Goal: Task Accomplishment & Management: Use online tool/utility

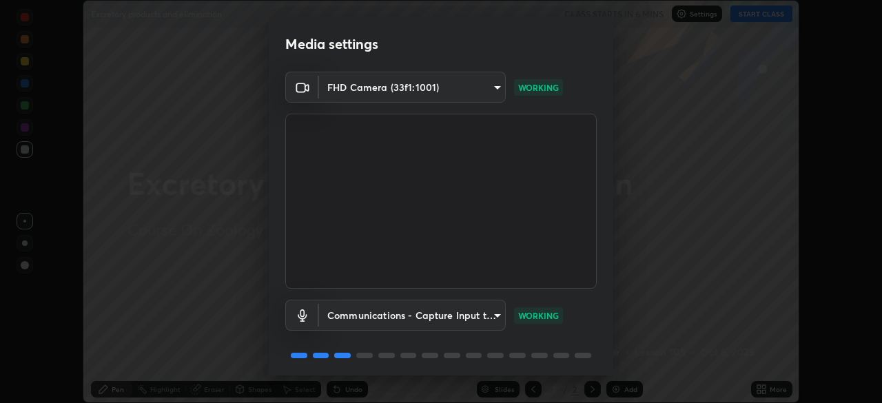
scroll to position [49, 0]
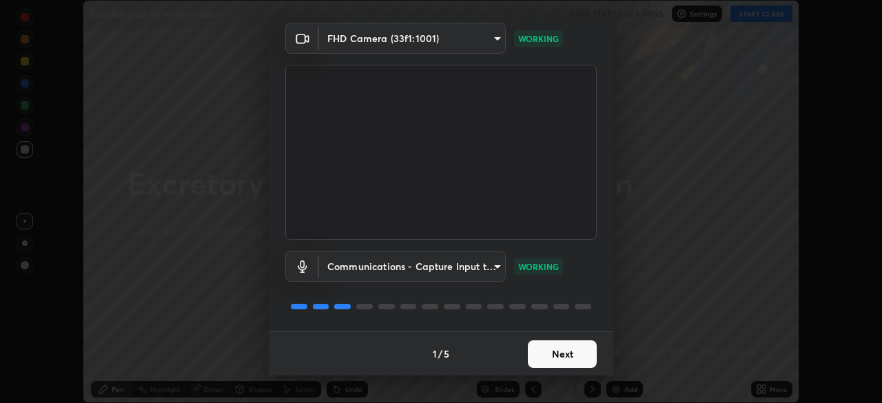
click at [565, 344] on button "Next" at bounding box center [562, 354] width 69 height 28
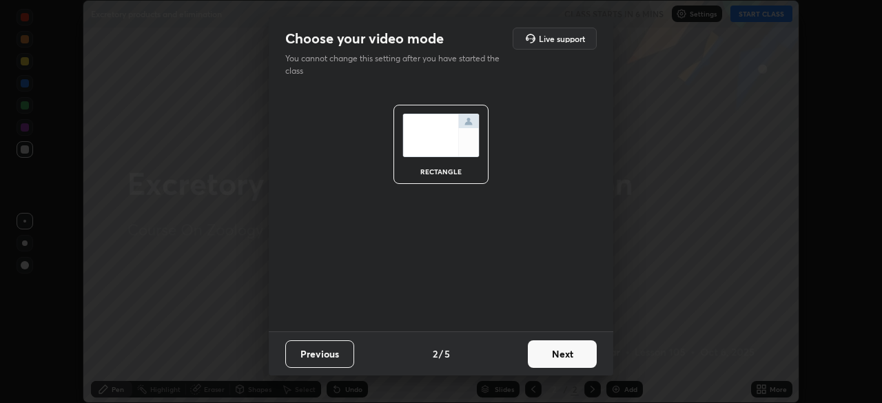
click at [560, 353] on button "Next" at bounding box center [562, 354] width 69 height 28
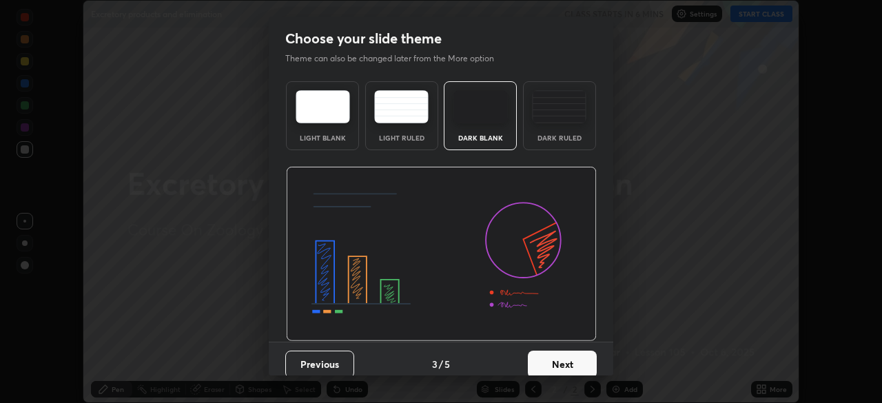
click at [559, 360] on button "Next" at bounding box center [562, 365] width 69 height 28
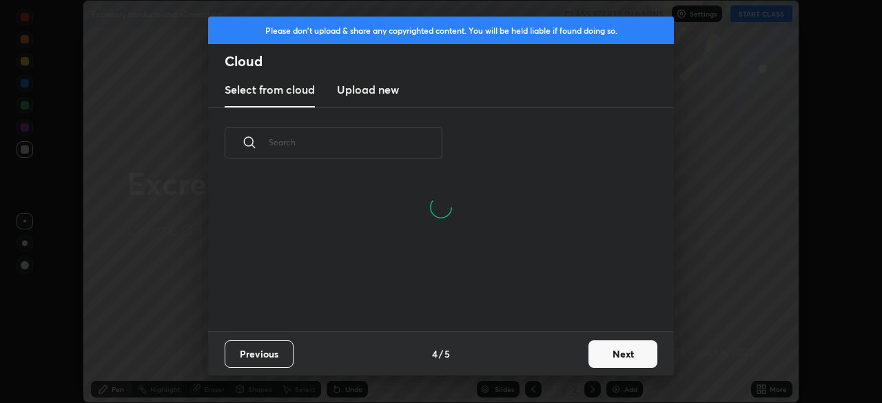
click at [618, 352] on button "Next" at bounding box center [622, 354] width 69 height 28
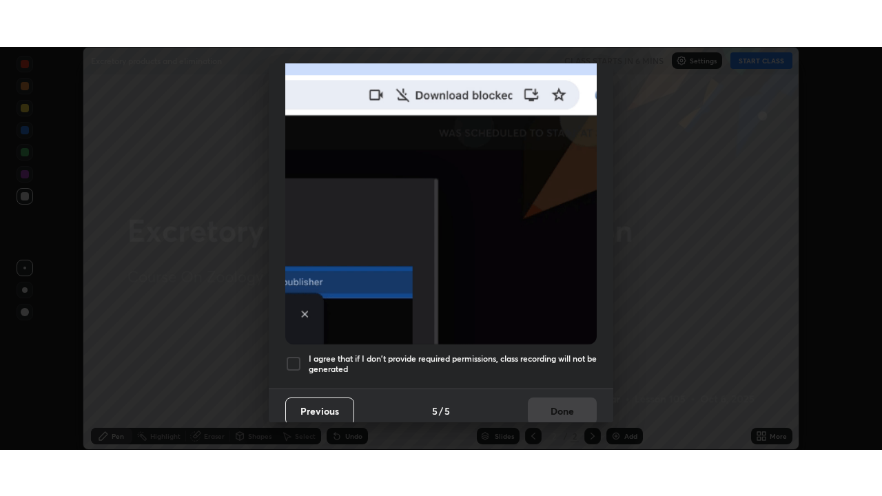
scroll to position [330, 0]
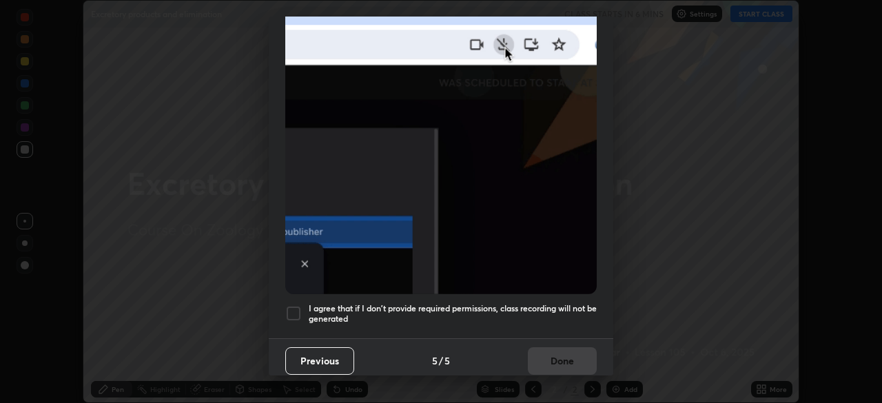
click at [295, 306] on div at bounding box center [293, 313] width 17 height 17
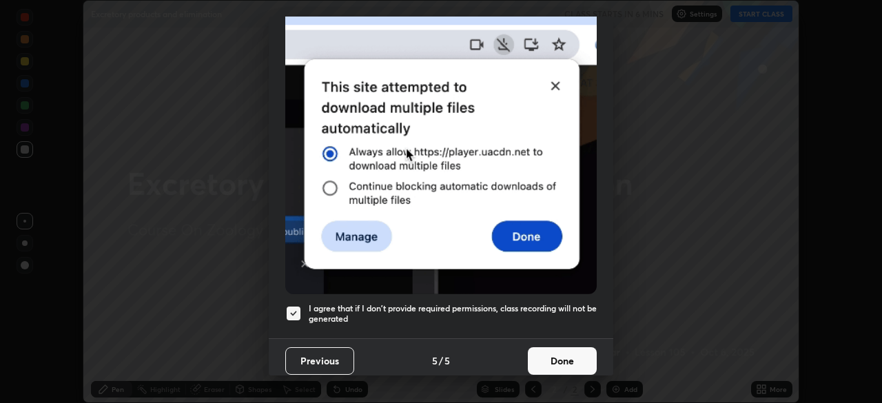
click at [552, 356] on button "Done" at bounding box center [562, 361] width 69 height 28
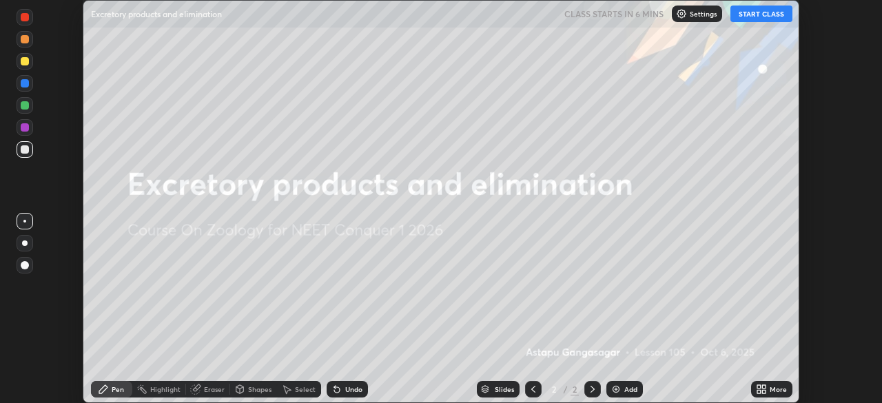
click at [763, 391] on icon at bounding box center [763, 391] width 3 height 3
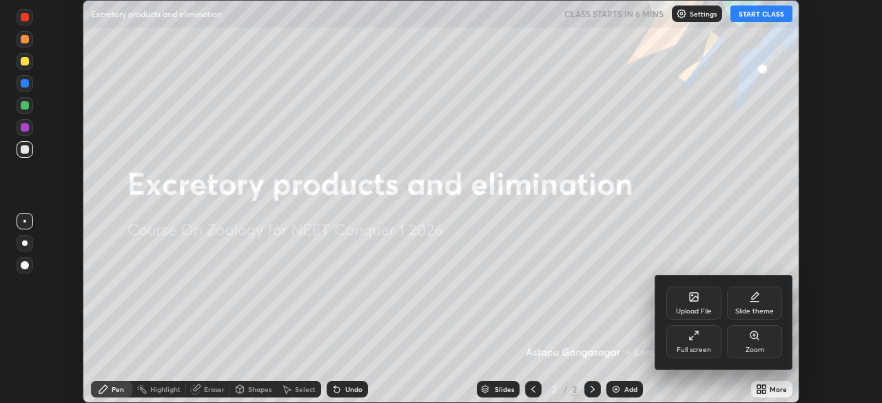
click at [701, 337] on div "Full screen" at bounding box center [693, 341] width 55 height 33
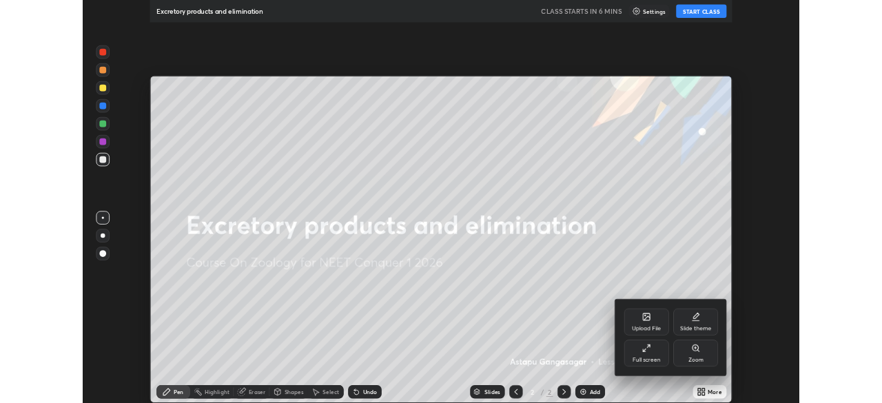
scroll to position [496, 882]
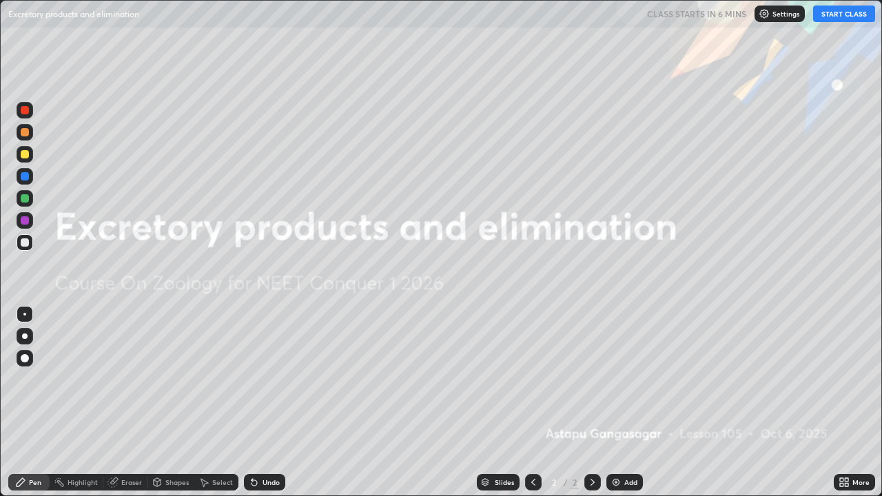
click at [632, 402] on div "Add" at bounding box center [630, 482] width 13 height 7
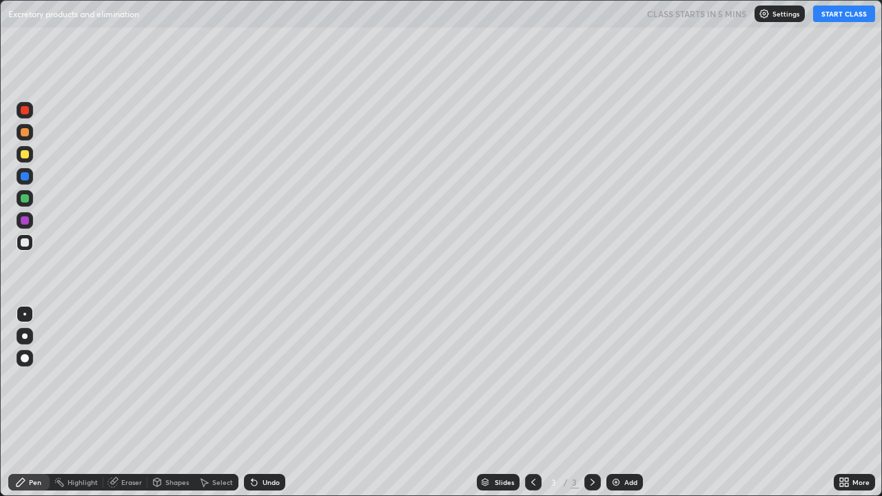
click at [32, 156] on div at bounding box center [25, 154] width 17 height 17
click at [833, 15] on button "START CLASS" at bounding box center [844, 14] width 62 height 17
click at [28, 245] on div at bounding box center [25, 242] width 17 height 17
click at [28, 155] on div at bounding box center [25, 154] width 8 height 8
click at [26, 242] on div at bounding box center [25, 242] width 8 height 8
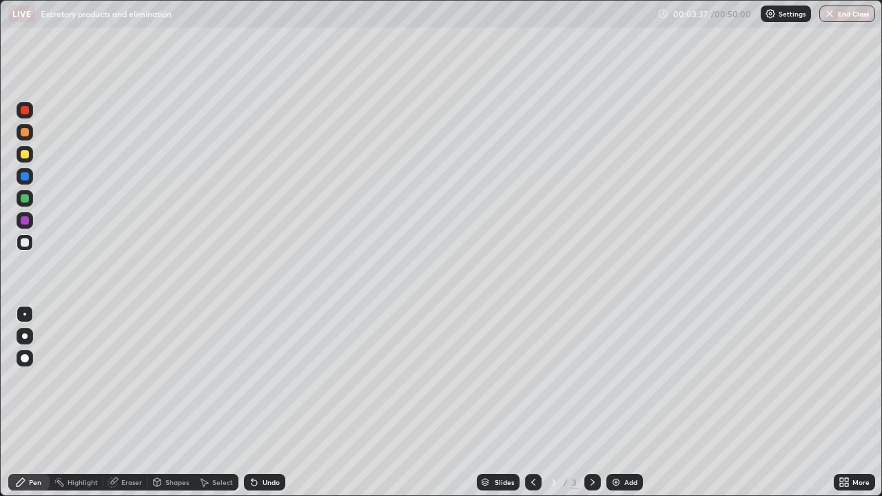
click at [848, 402] on icon at bounding box center [843, 482] width 11 height 11
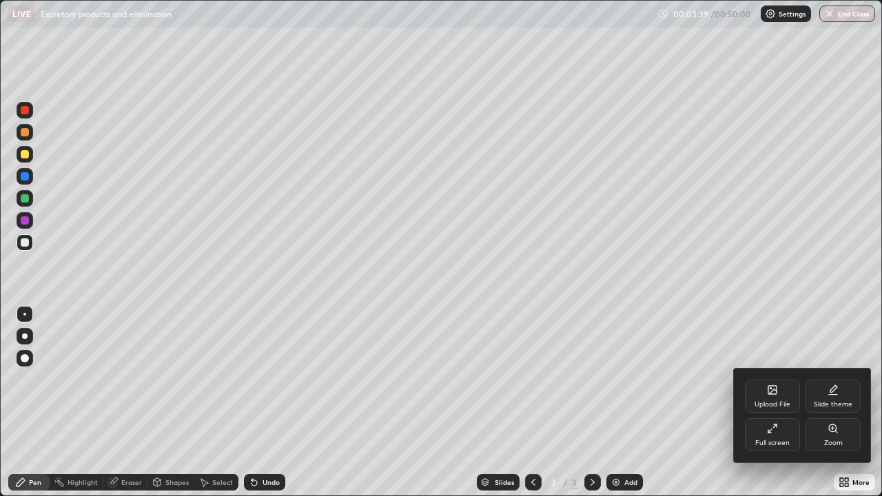
click at [773, 402] on icon at bounding box center [772, 428] width 11 height 11
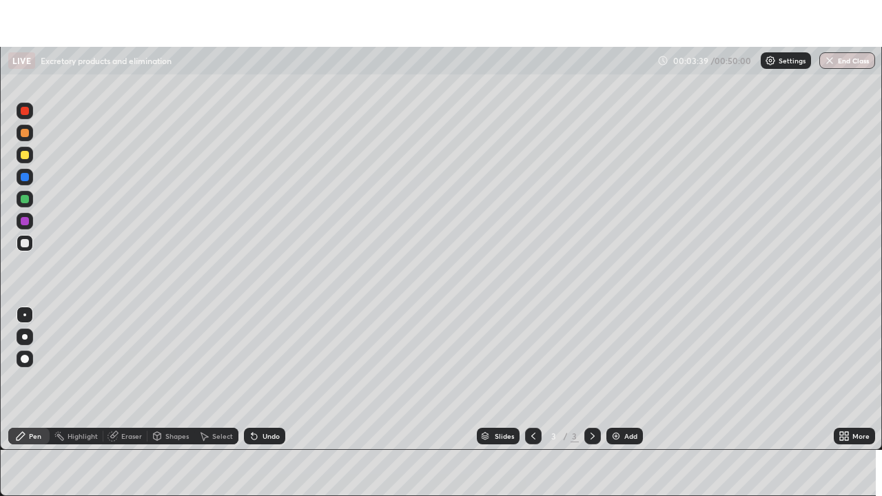
scroll to position [68467, 67989]
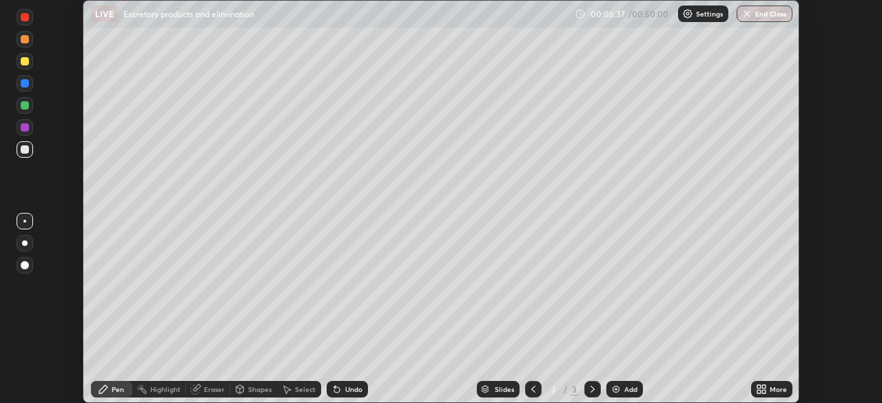
click at [774, 387] on div "More" at bounding box center [777, 389] width 17 height 7
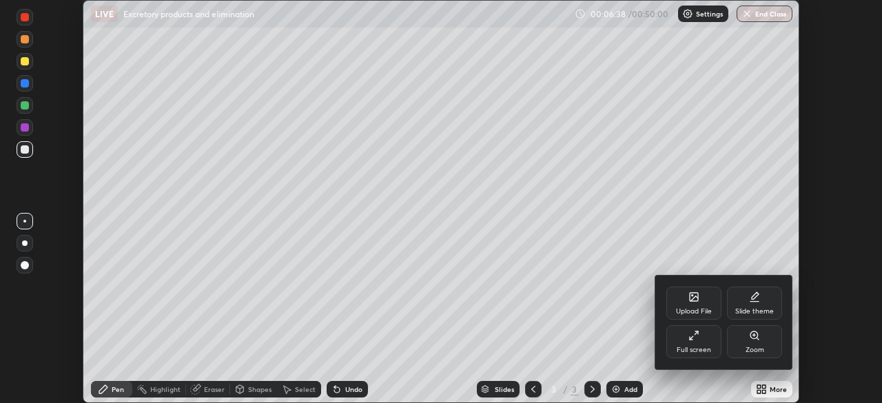
click at [705, 338] on div "Full screen" at bounding box center [693, 341] width 55 height 33
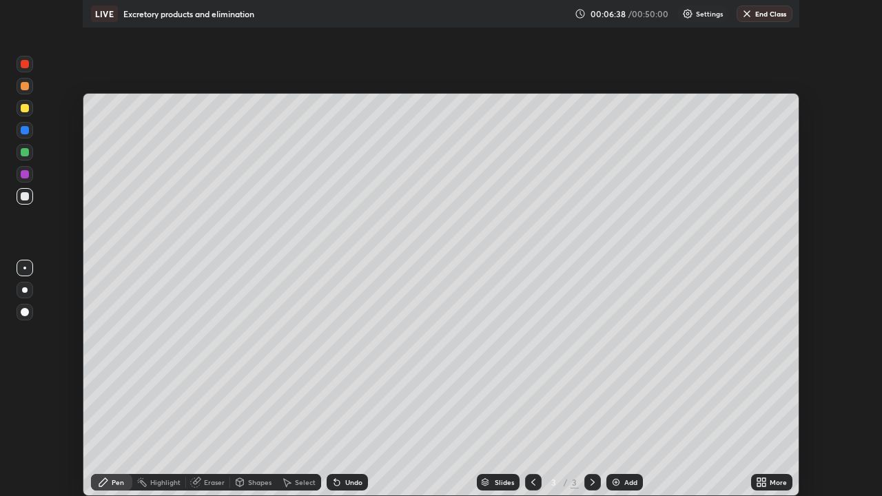
scroll to position [496, 882]
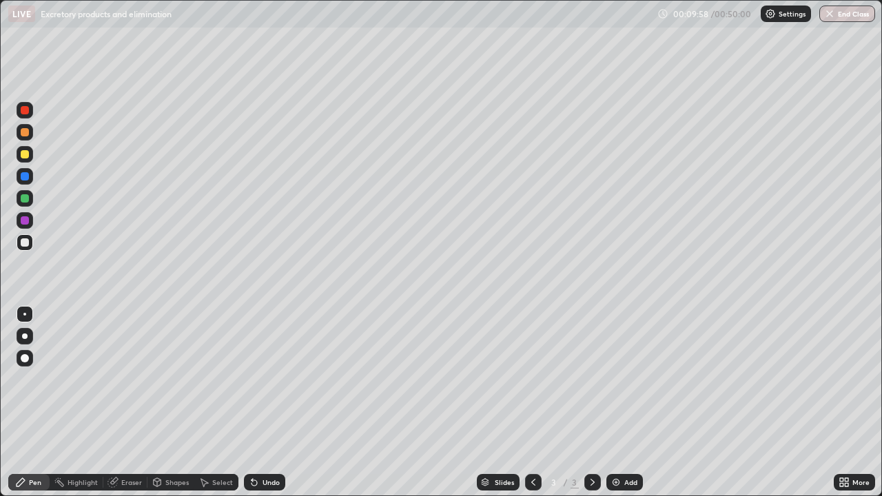
click at [25, 156] on div at bounding box center [25, 154] width 8 height 8
click at [30, 245] on div at bounding box center [25, 242] width 17 height 17
click at [277, 402] on div "Undo" at bounding box center [264, 482] width 41 height 17
click at [629, 402] on div "Add" at bounding box center [624, 482] width 37 height 17
click at [532, 402] on icon at bounding box center [533, 482] width 11 height 11
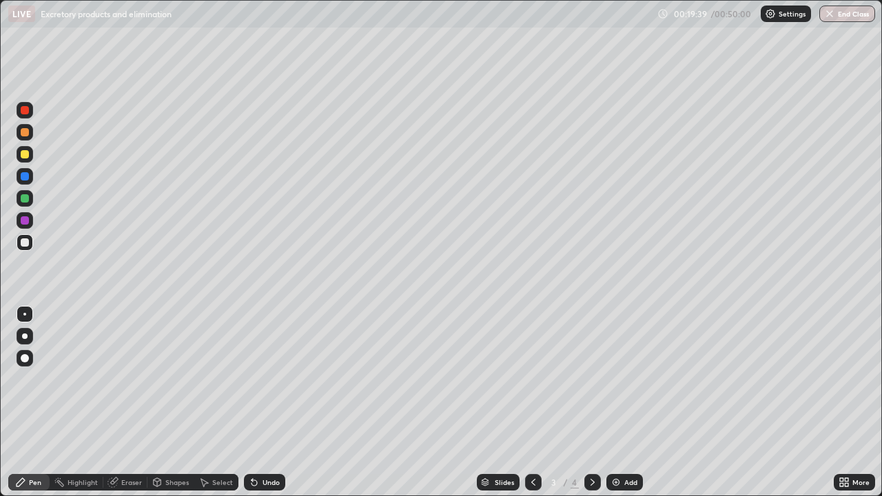
click at [28, 155] on div at bounding box center [25, 154] width 8 height 8
click at [24, 244] on div at bounding box center [25, 242] width 8 height 8
click at [32, 245] on div at bounding box center [25, 242] width 17 height 17
click at [131, 402] on div "Eraser" at bounding box center [131, 482] width 21 height 7
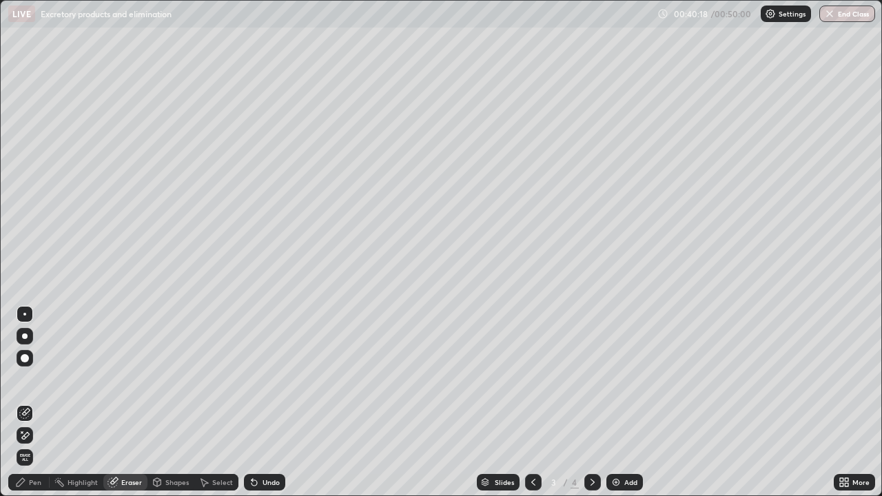
click at [29, 402] on div "Pen" at bounding box center [35, 482] width 12 height 7
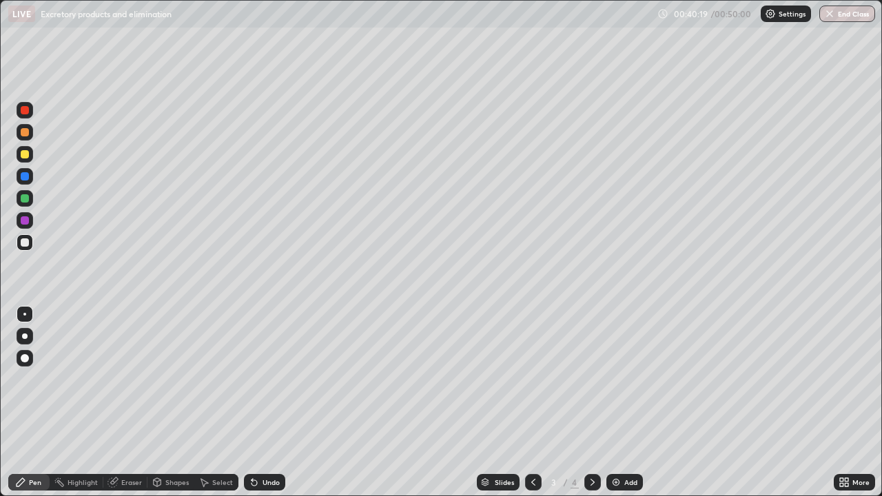
click at [25, 159] on div at bounding box center [25, 154] width 17 height 17
click at [21, 242] on div at bounding box center [25, 242] width 8 height 8
click at [837, 17] on button "End Class" at bounding box center [847, 14] width 54 height 17
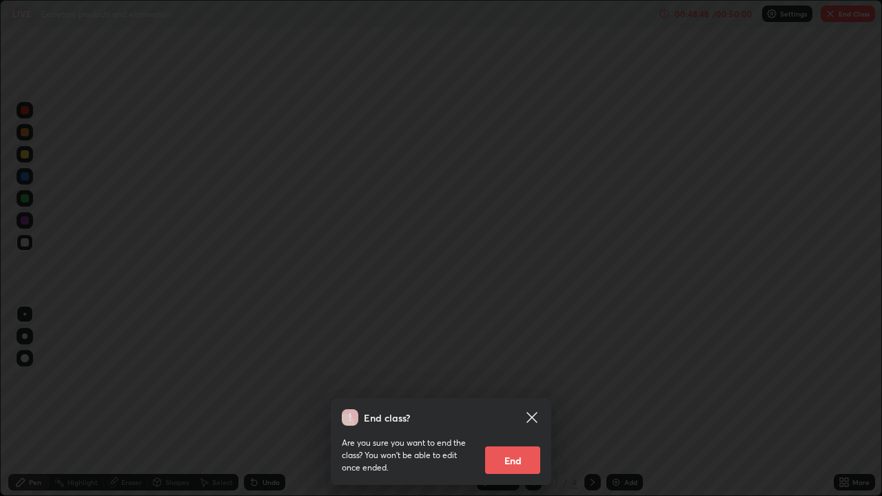
click at [523, 402] on button "End" at bounding box center [512, 460] width 55 height 28
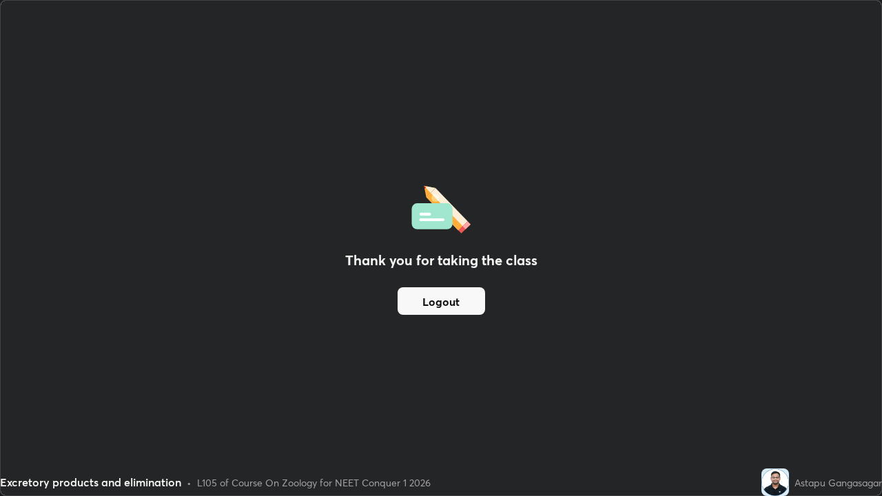
click at [456, 305] on button "Logout" at bounding box center [440, 301] width 87 height 28
click at [456, 307] on button "Logout" at bounding box center [440, 301] width 87 height 28
click at [457, 304] on button "Logout" at bounding box center [440, 301] width 87 height 28
